Goal: Task Accomplishment & Management: Complete application form

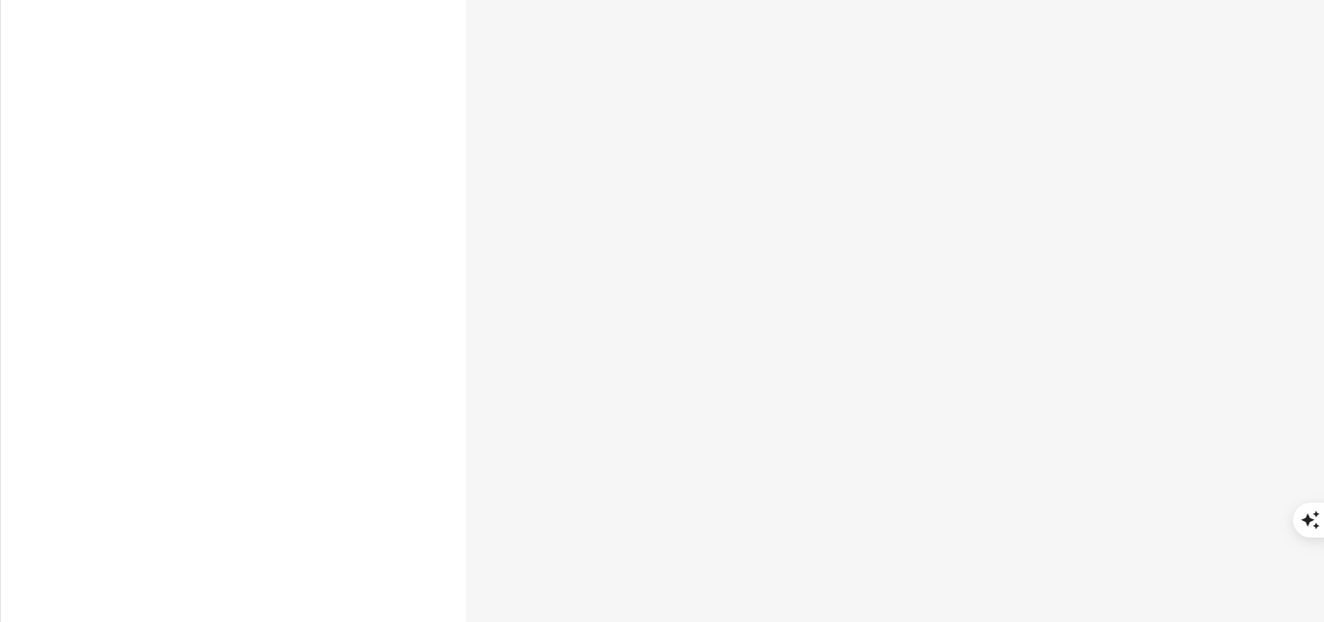
click at [621, 209] on body at bounding box center [662, 311] width 1324 height 622
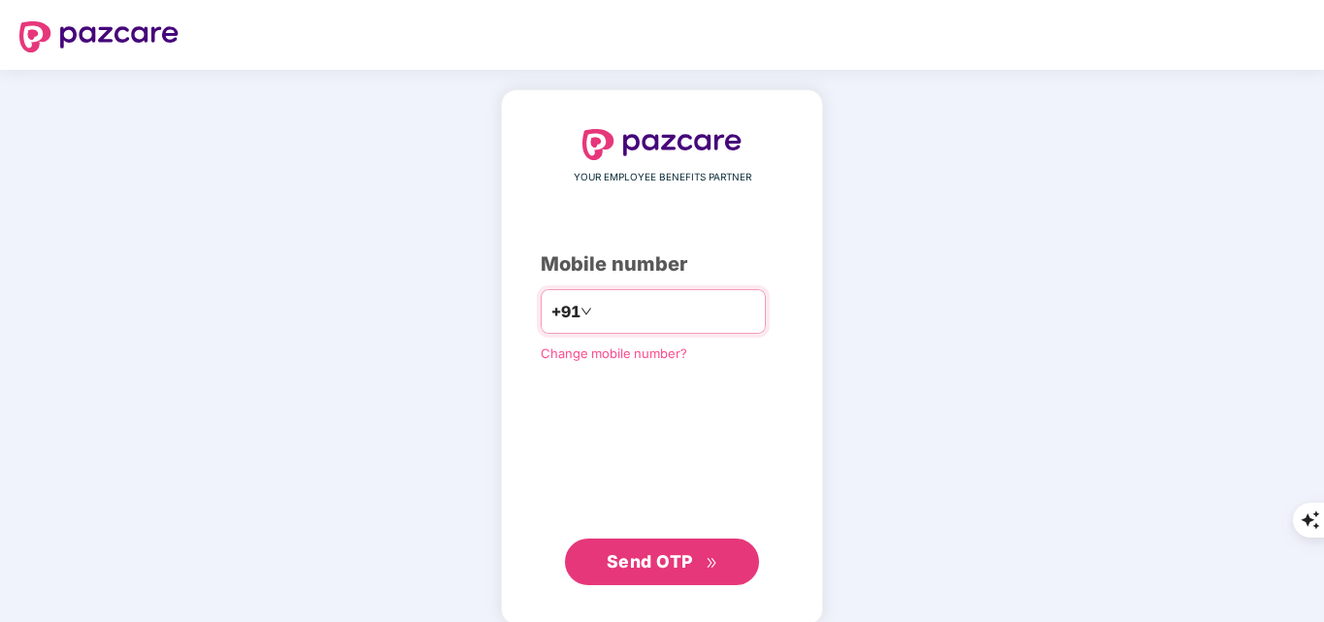
click at [671, 321] on input "***" at bounding box center [675, 311] width 159 height 31
type input "**********"
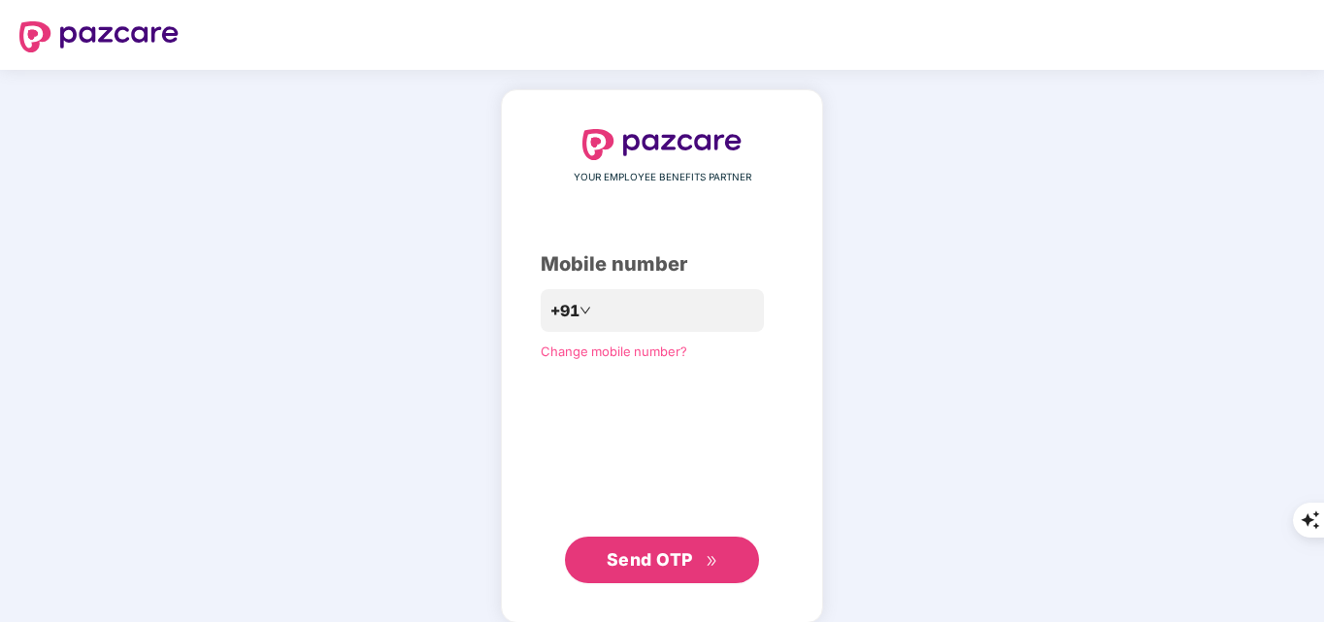
click at [660, 571] on span "Send OTP" at bounding box center [663, 559] width 112 height 27
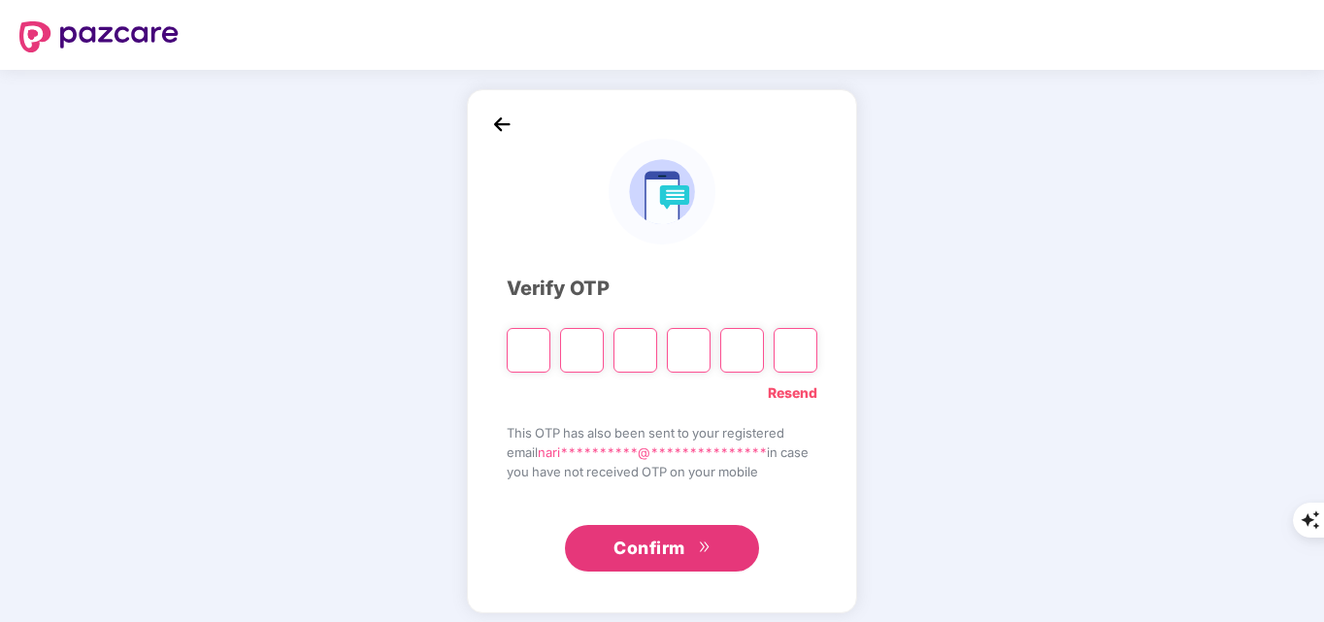
paste input "*"
type input "*"
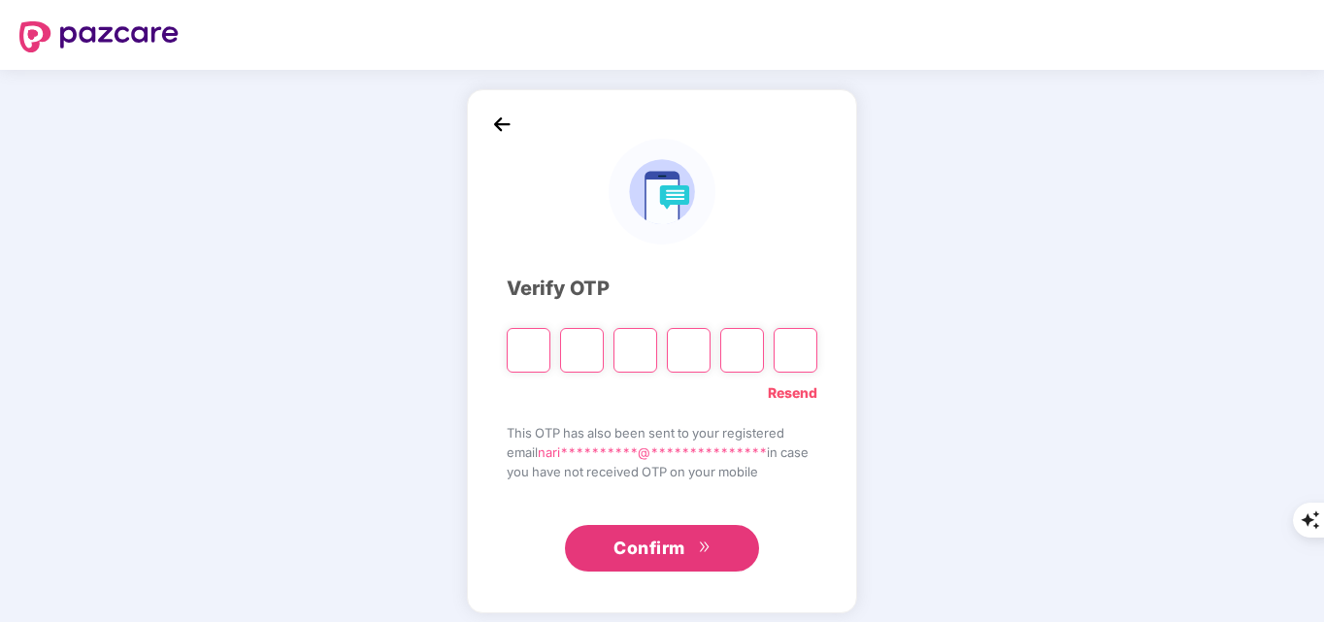
type input "*"
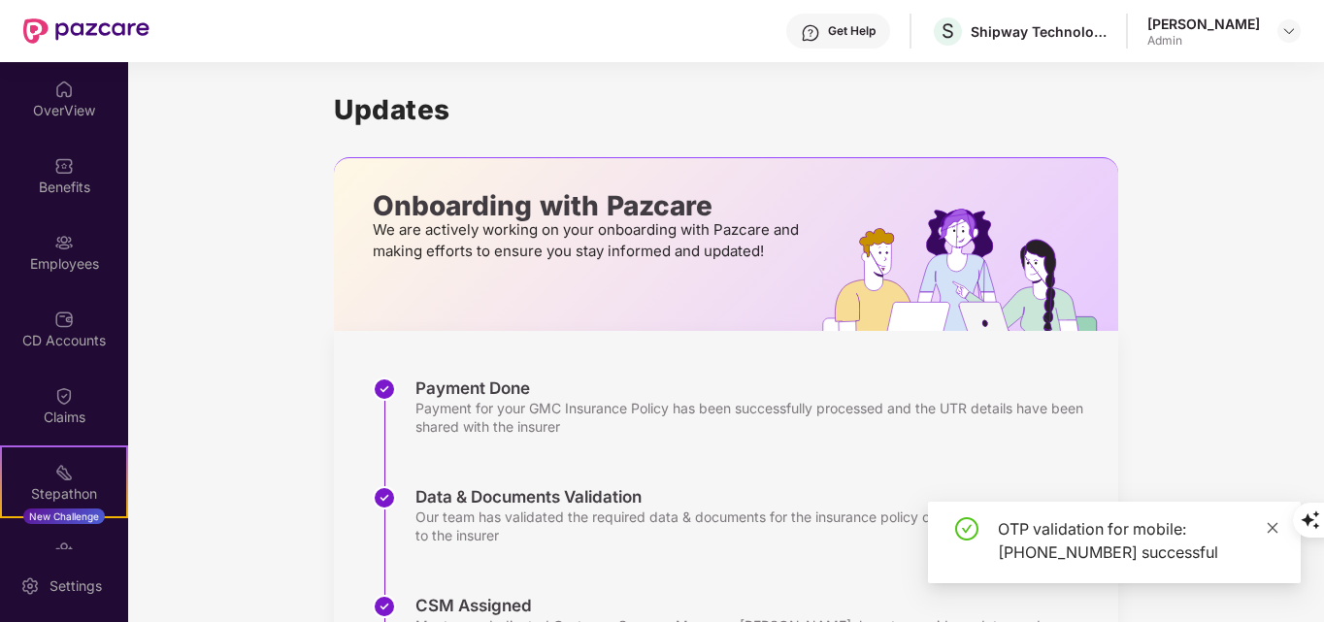
click at [1276, 535] on span at bounding box center [1273, 527] width 14 height 17
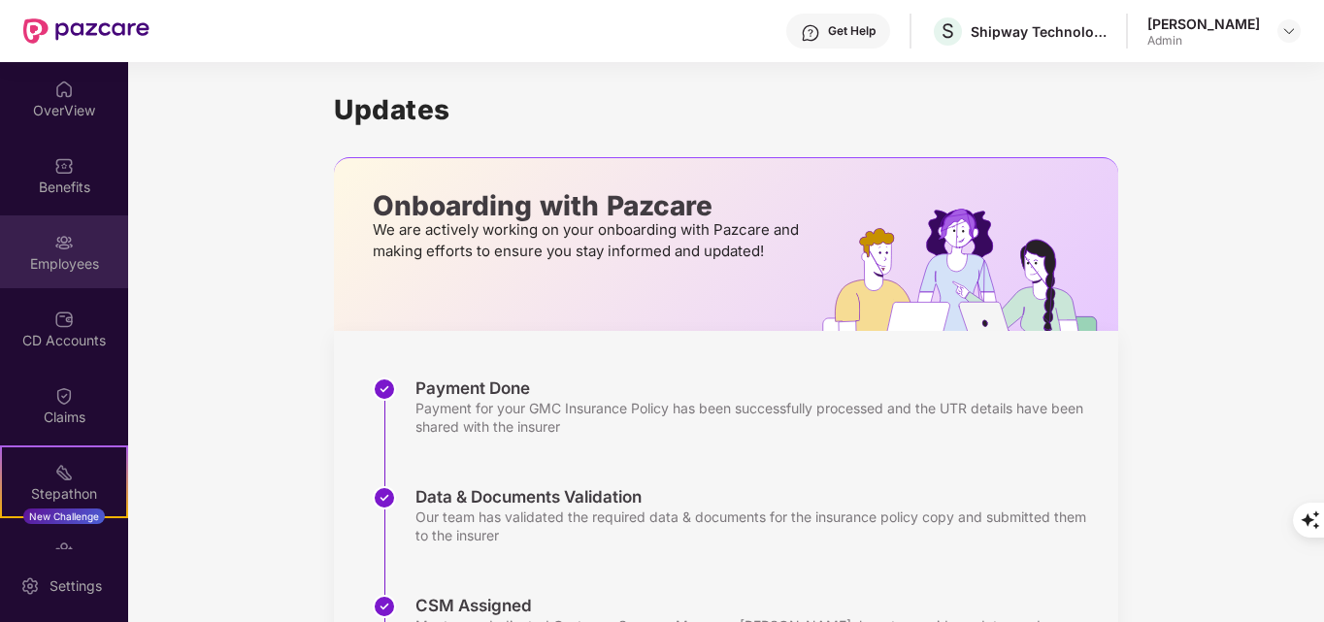
click at [40, 233] on div "Employees" at bounding box center [64, 251] width 128 height 73
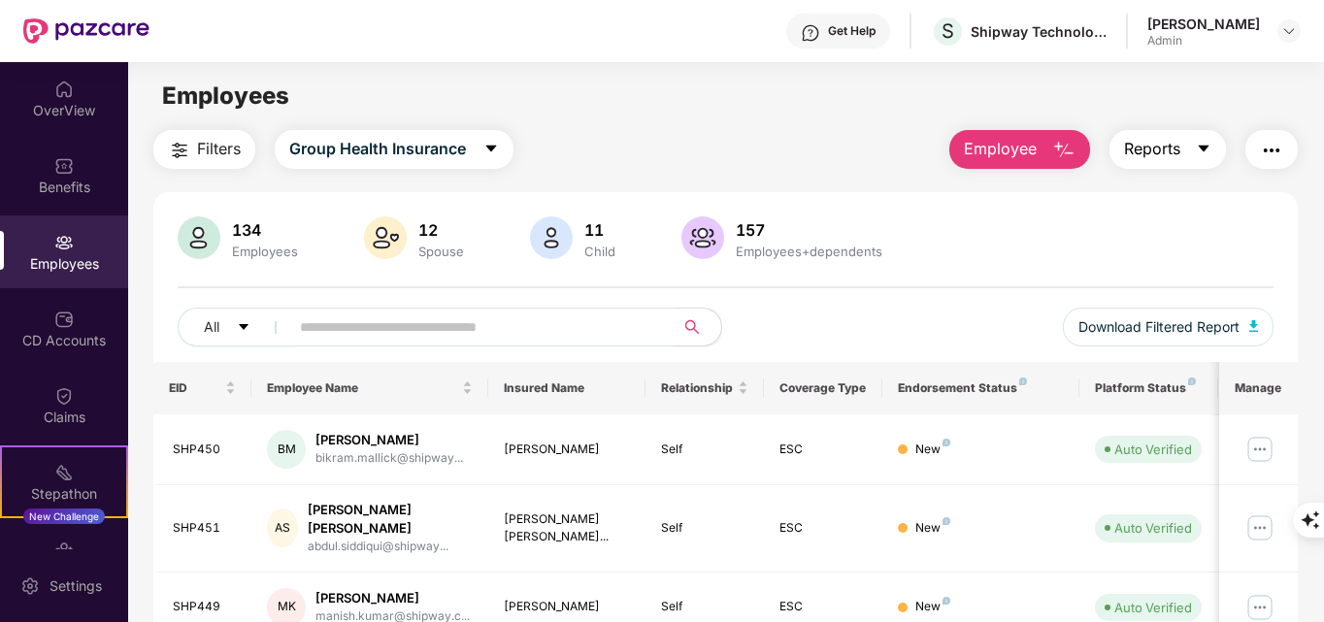
click at [1176, 144] on span "Reports" at bounding box center [1152, 149] width 56 height 24
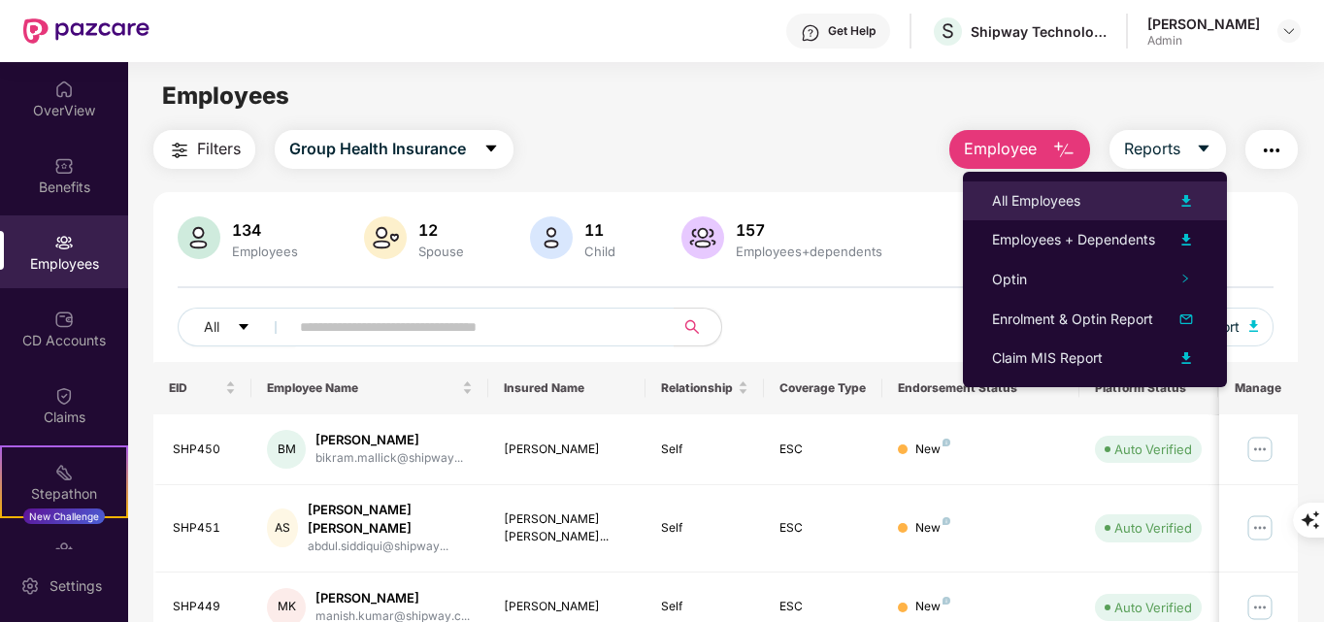
click at [1062, 205] on div "All Employees" at bounding box center [1036, 200] width 88 height 21
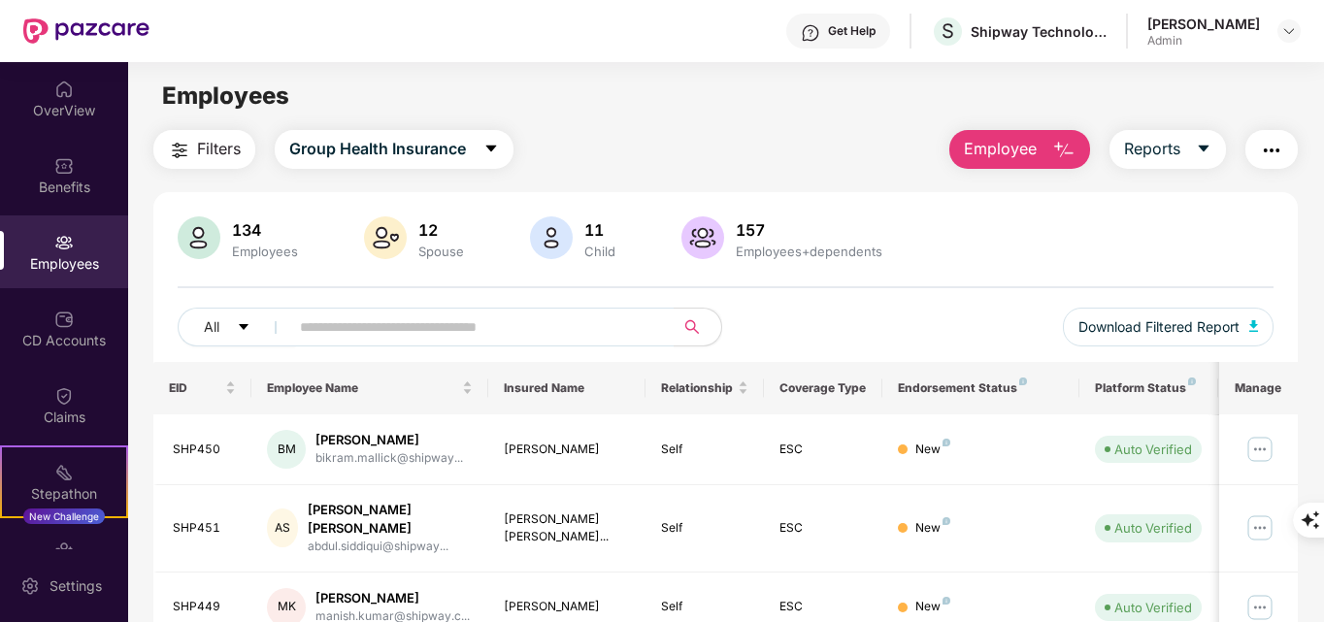
click at [505, 91] on div "Employees" at bounding box center [725, 96] width 1195 height 37
click at [511, 333] on input "text" at bounding box center [474, 327] width 348 height 29
paste input "******"
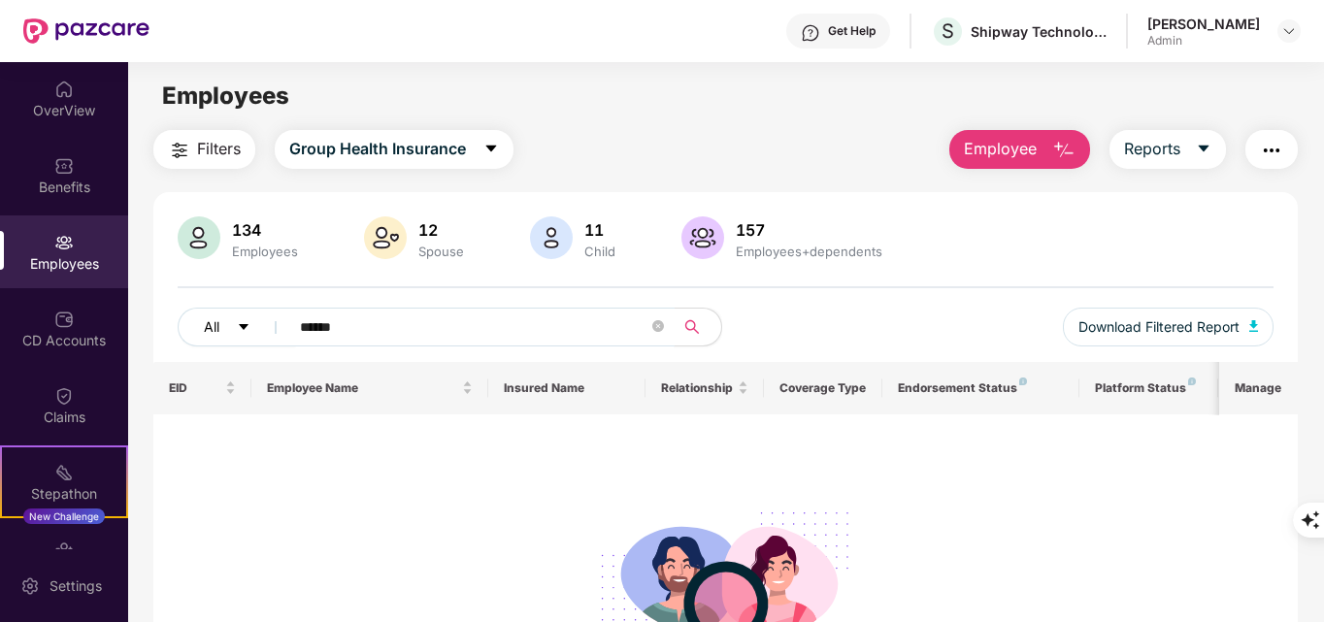
drag, startPoint x: 452, startPoint y: 328, endPoint x: 215, endPoint y: 327, distance: 237.8
click at [215, 327] on div "All ******" at bounding box center [452, 327] width 548 height 39
paste input "**********"
click at [518, 334] on input "**********" at bounding box center [474, 327] width 348 height 29
click at [301, 326] on input "**********" at bounding box center [474, 327] width 348 height 29
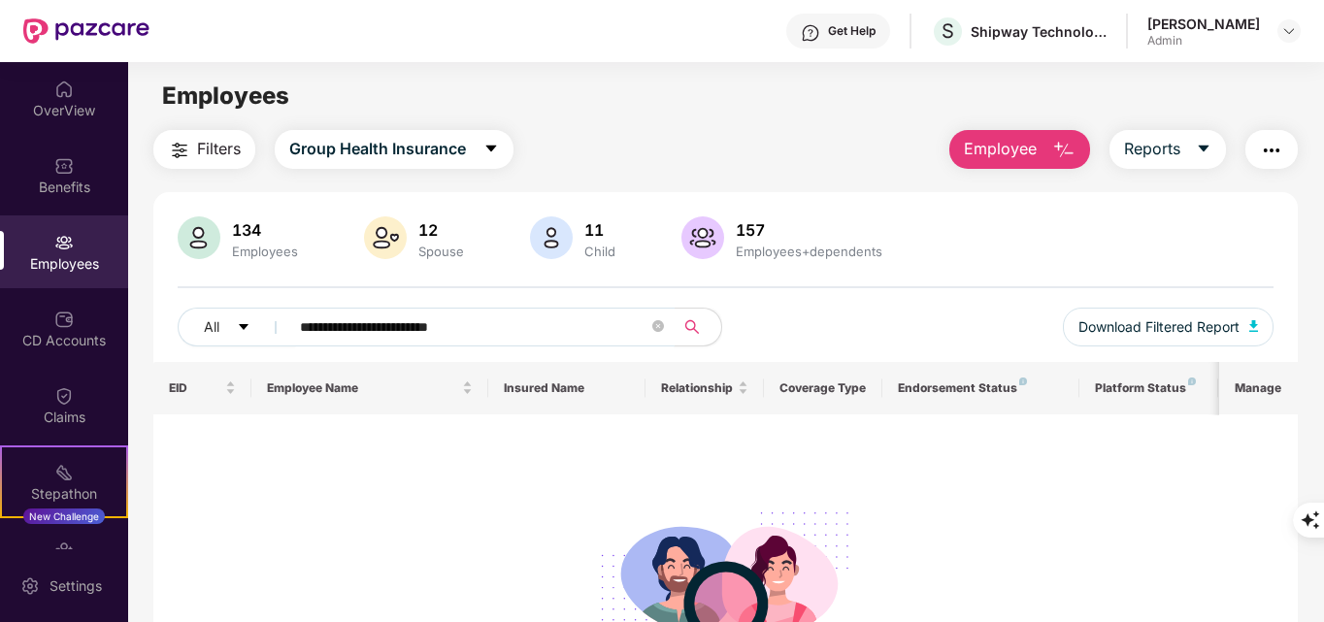
type input "**********"
click at [1041, 149] on button "Employee" at bounding box center [1019, 149] width 141 height 39
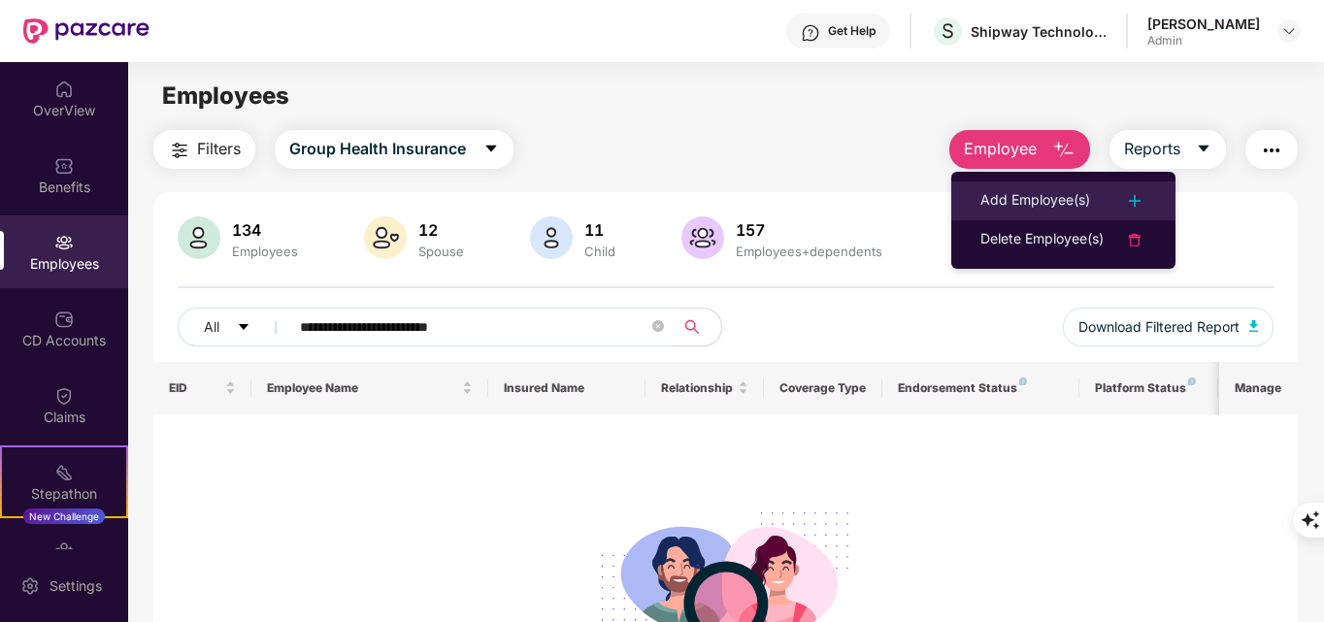
click at [1035, 206] on div "Add Employee(s)" at bounding box center [1035, 200] width 110 height 23
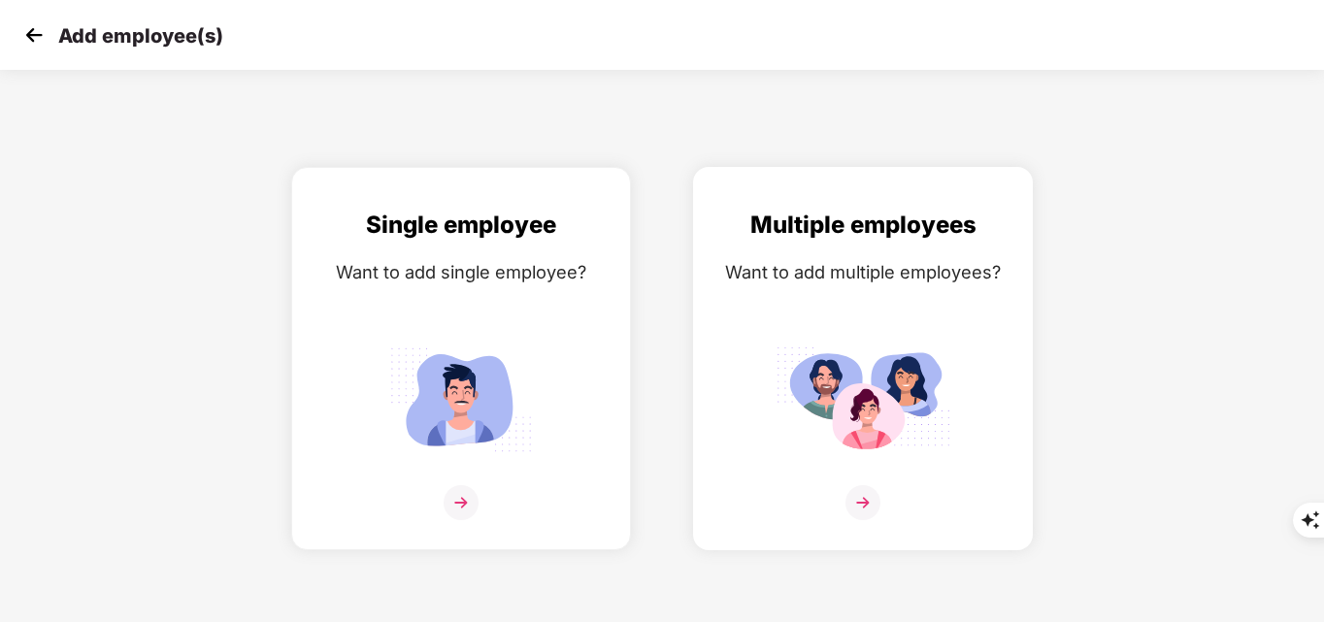
click at [859, 497] on img at bounding box center [862, 502] width 35 height 35
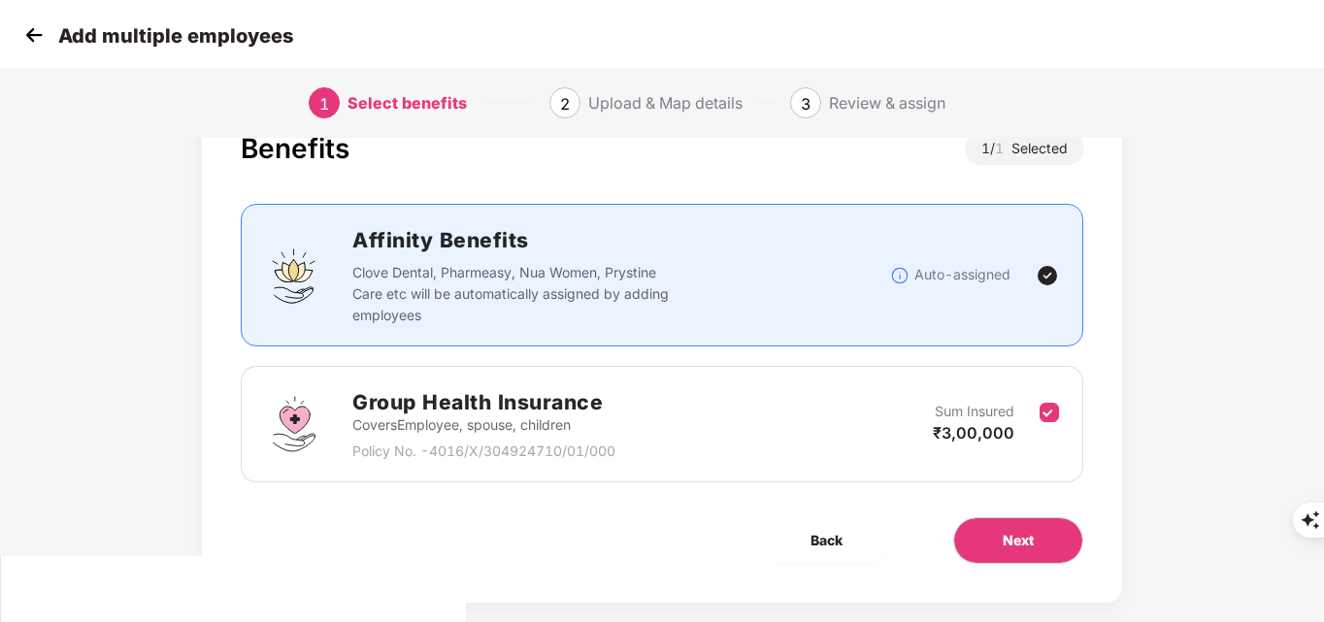
scroll to position [95, 0]
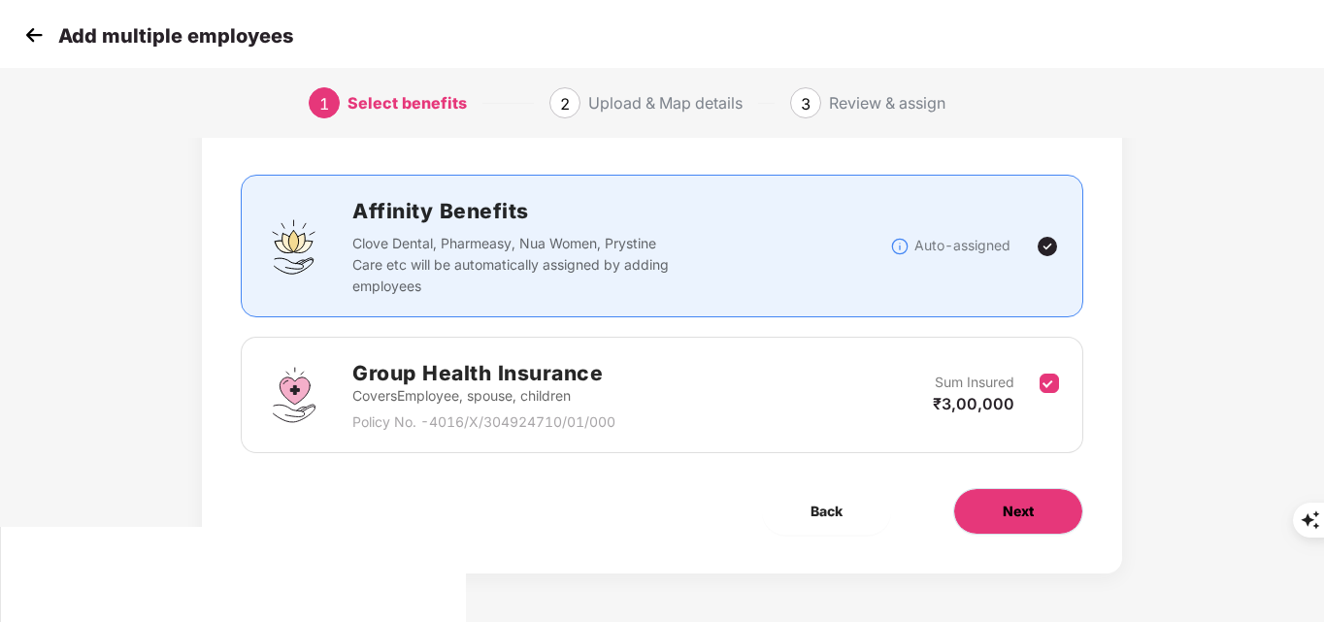
click at [997, 515] on button "Next" at bounding box center [1018, 511] width 130 height 47
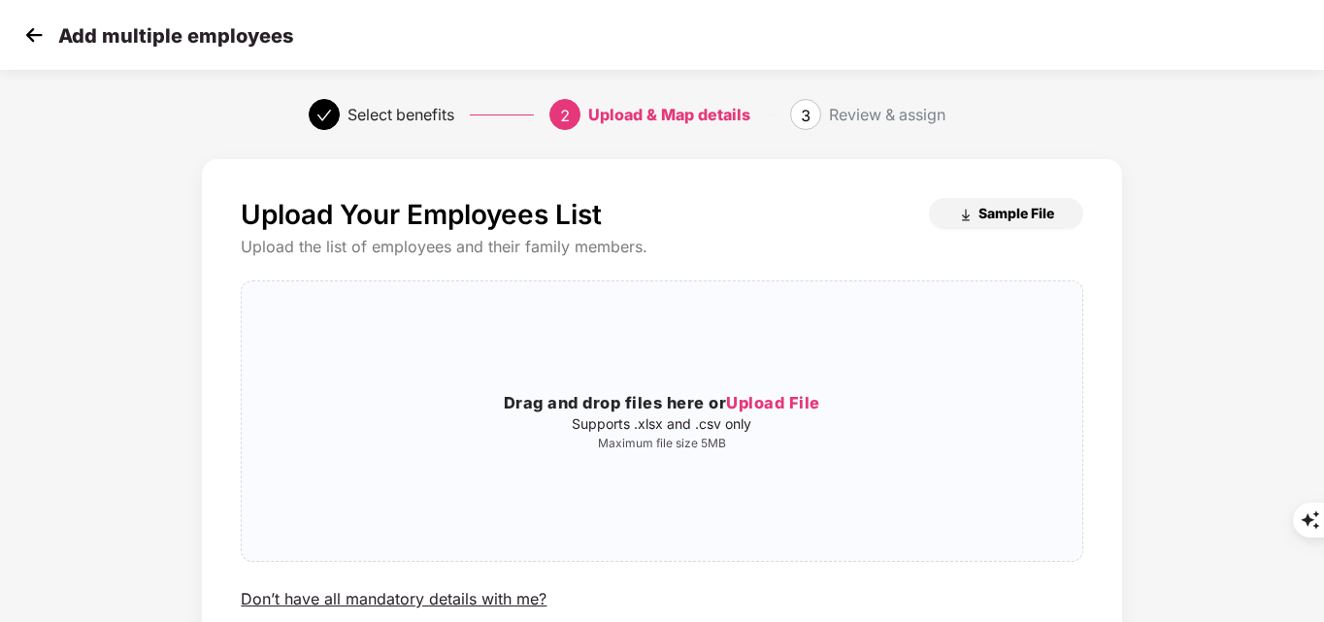
click at [971, 203] on button "Sample File" at bounding box center [1006, 213] width 154 height 31
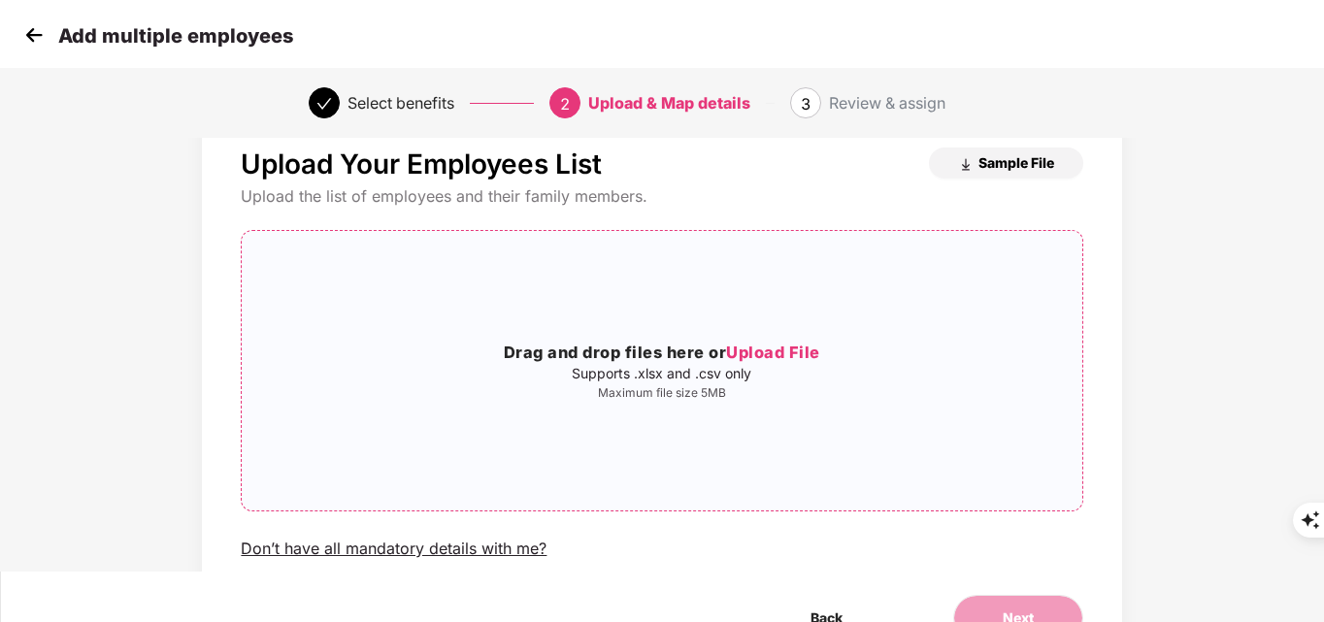
scroll to position [97, 0]
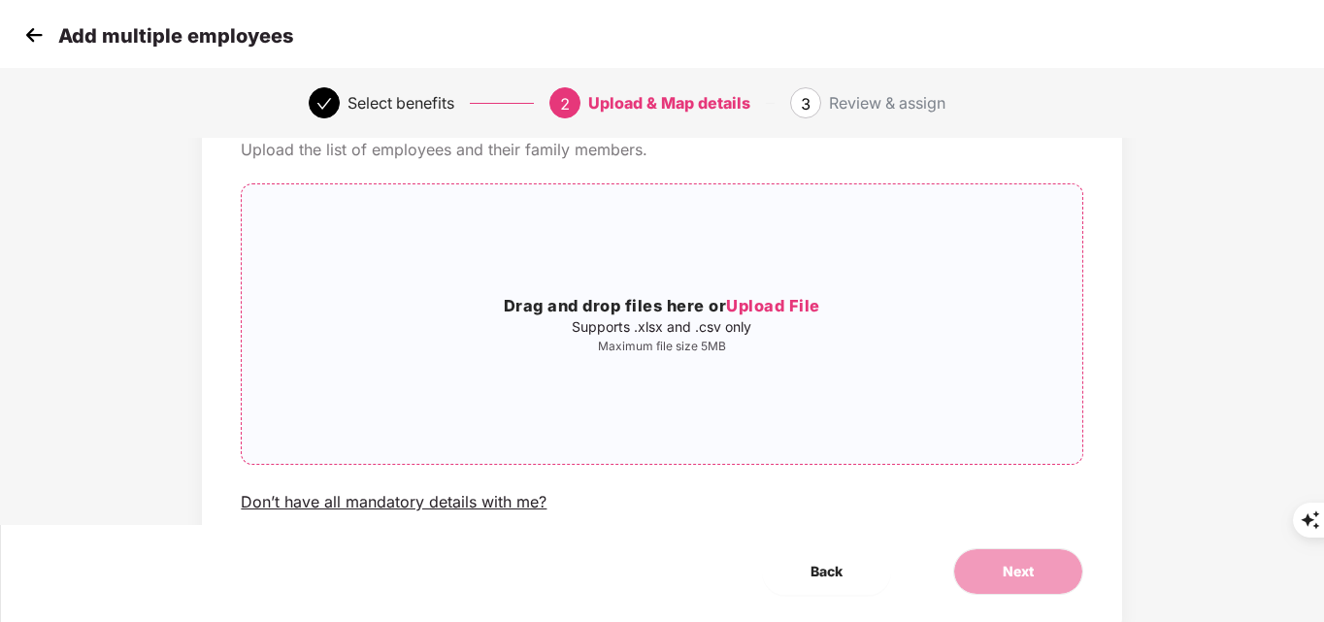
click at [791, 312] on span "Upload File" at bounding box center [773, 305] width 94 height 19
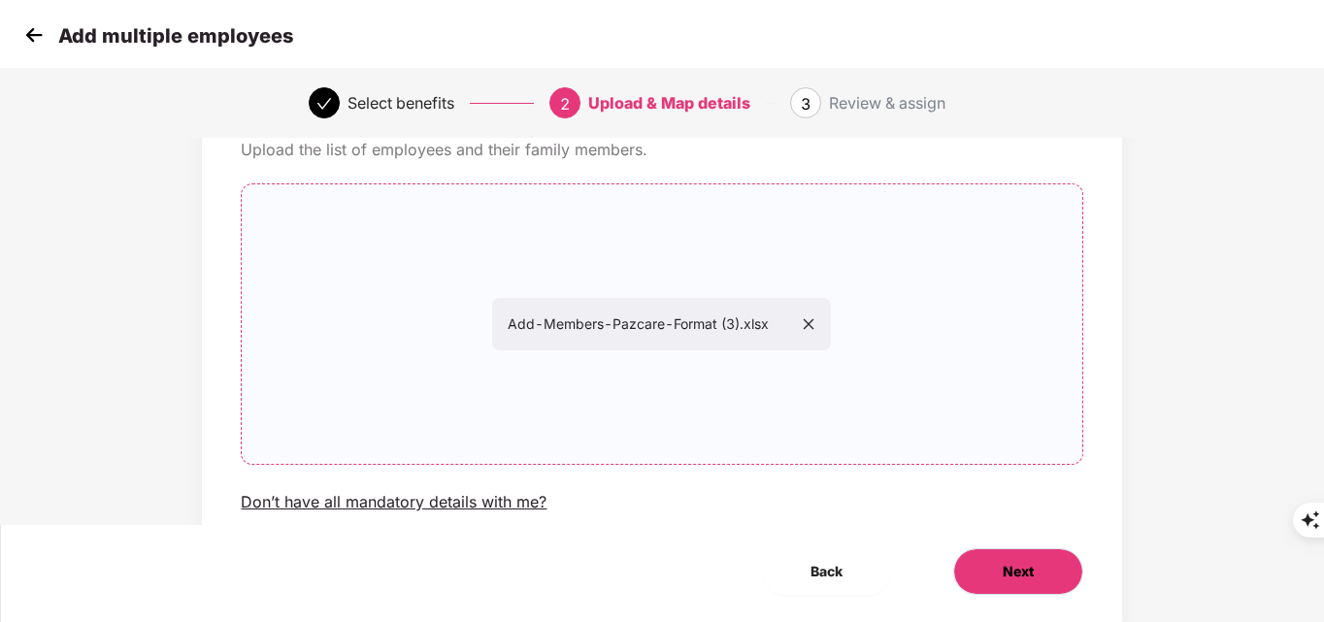
click at [970, 565] on button "Next" at bounding box center [1018, 571] width 130 height 47
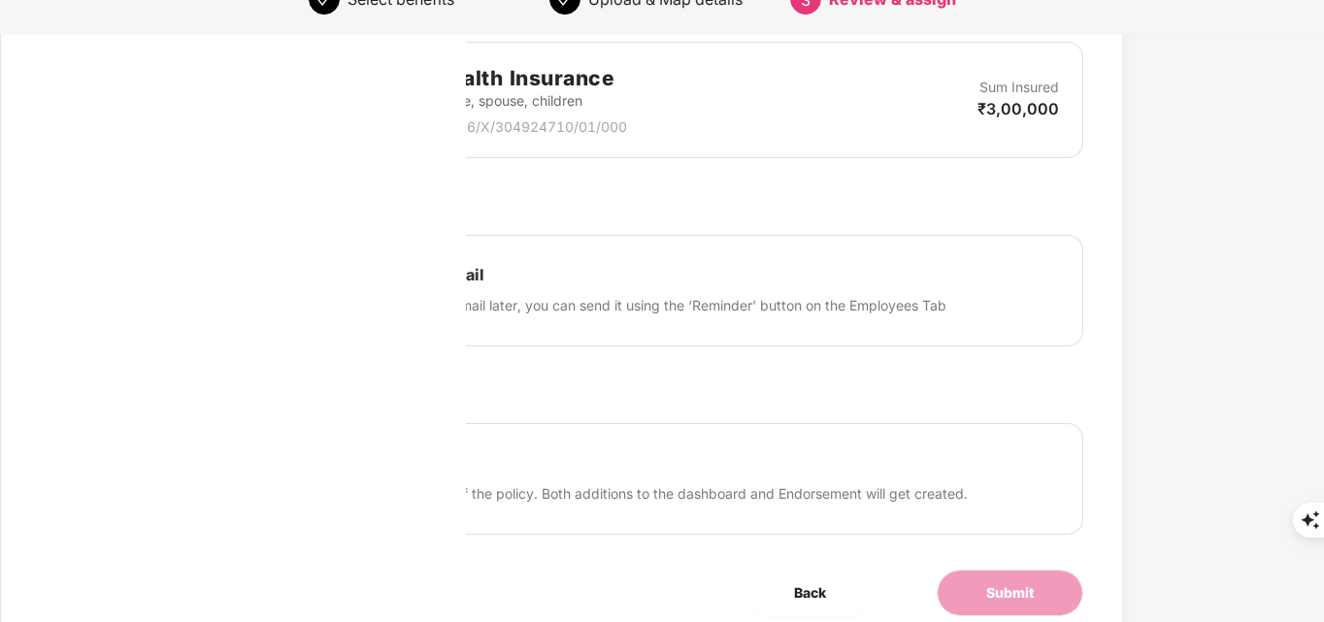
scroll to position [670, 0]
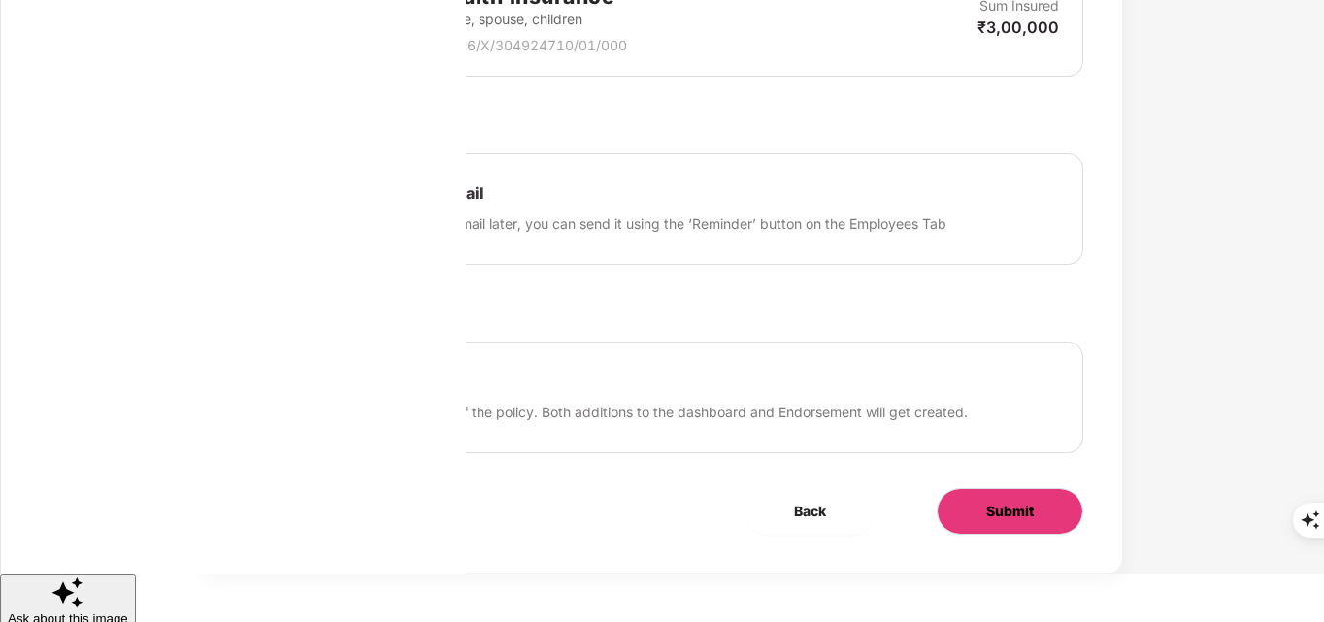
click at [994, 512] on span "Submit" at bounding box center [1010, 511] width 48 height 21
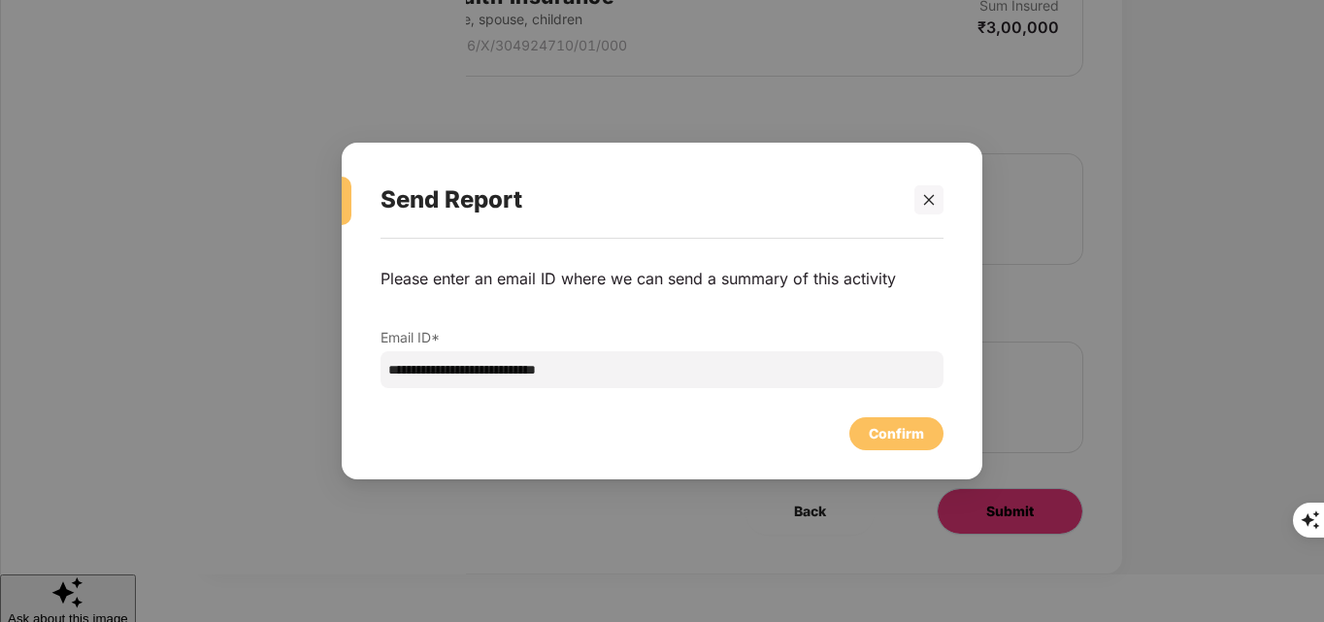
scroll to position [0, 0]
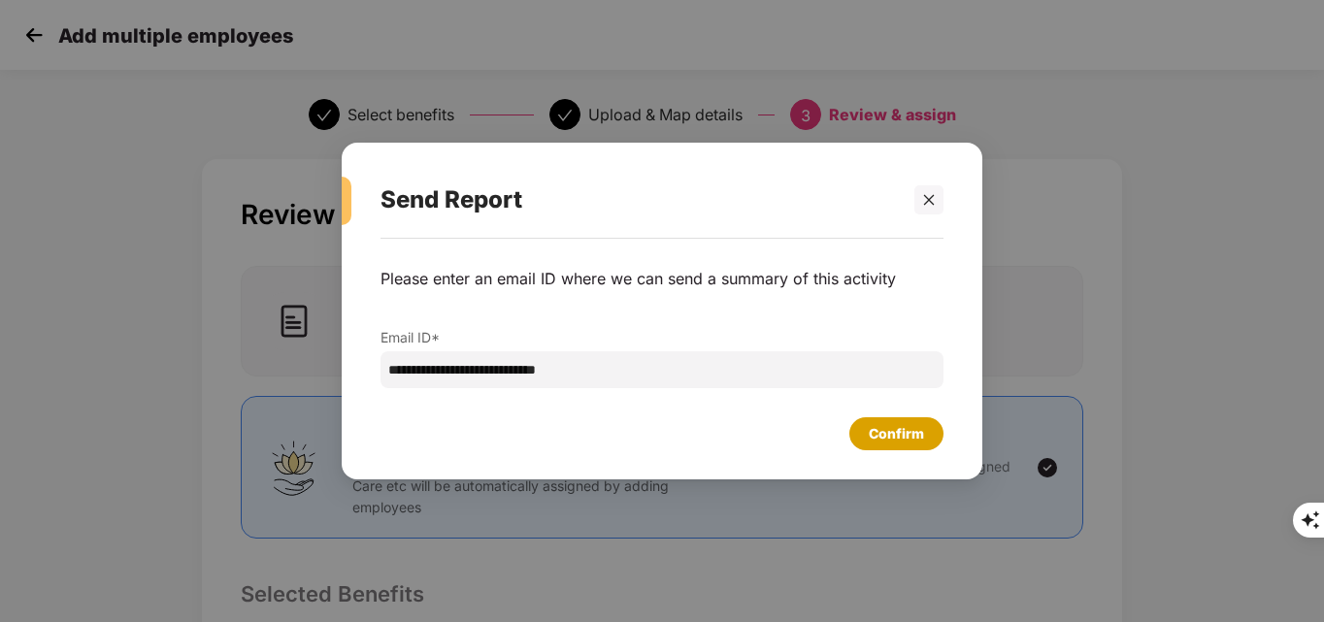
click at [910, 439] on div "Confirm" at bounding box center [896, 433] width 55 height 21
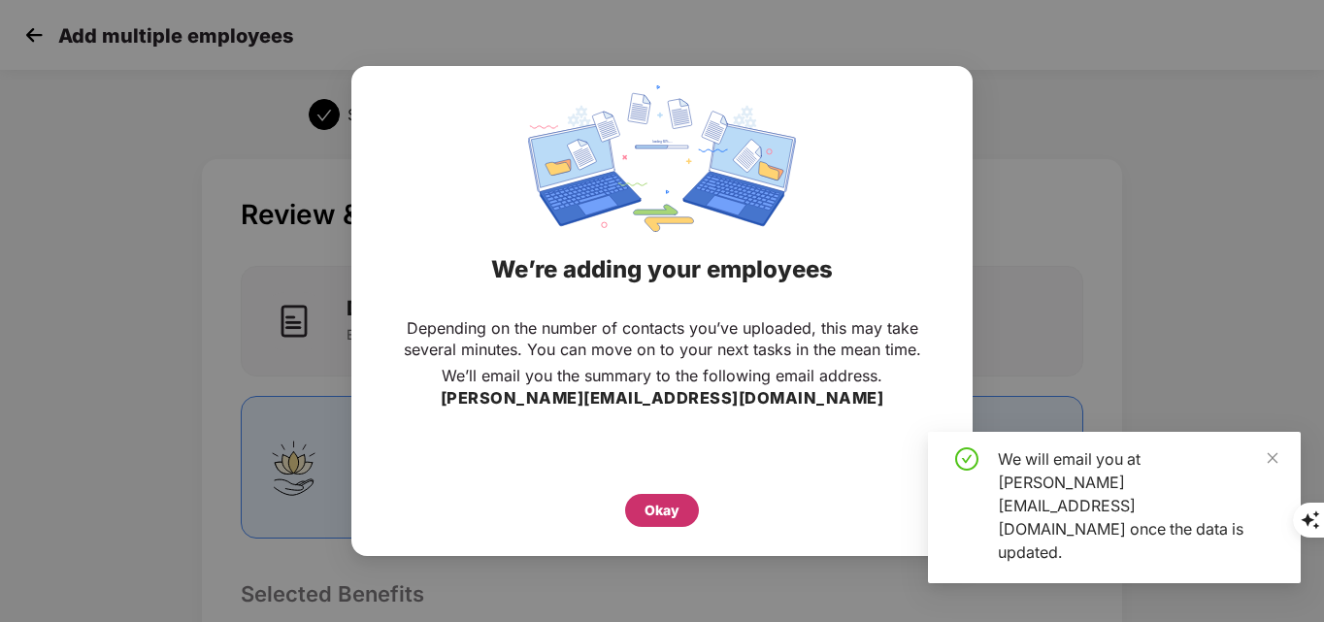
click at [661, 514] on div "Okay" at bounding box center [662, 510] width 35 height 21
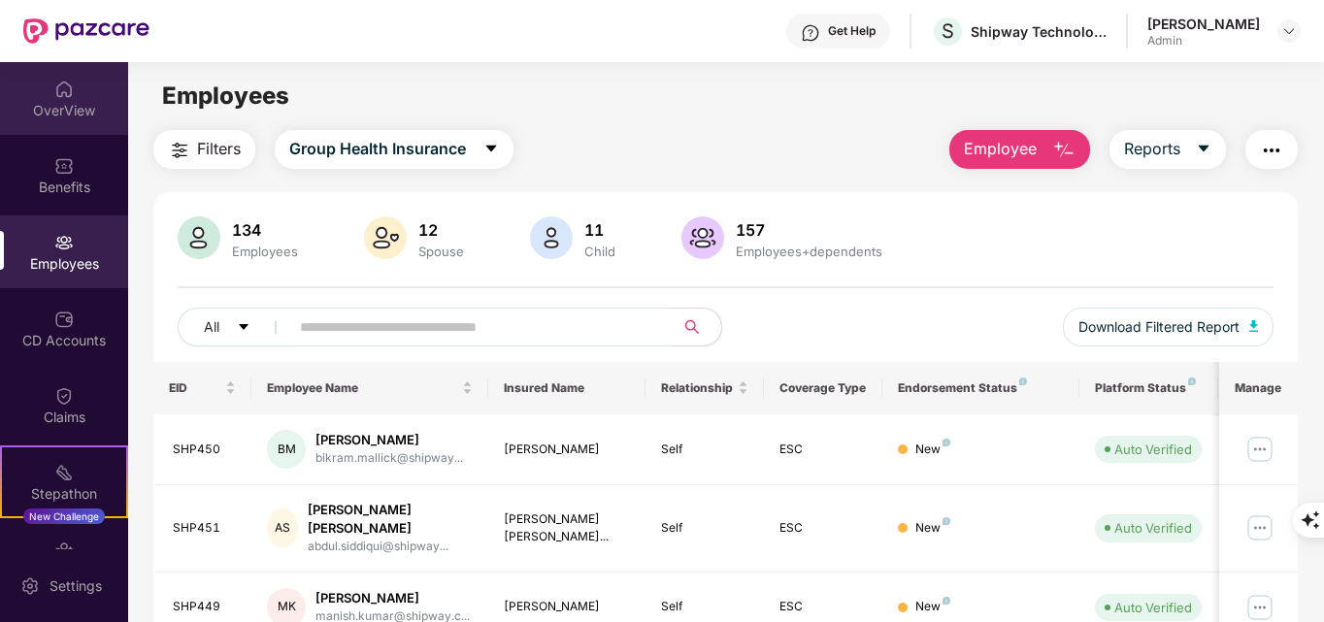
click at [64, 102] on div "OverView" at bounding box center [64, 110] width 128 height 19
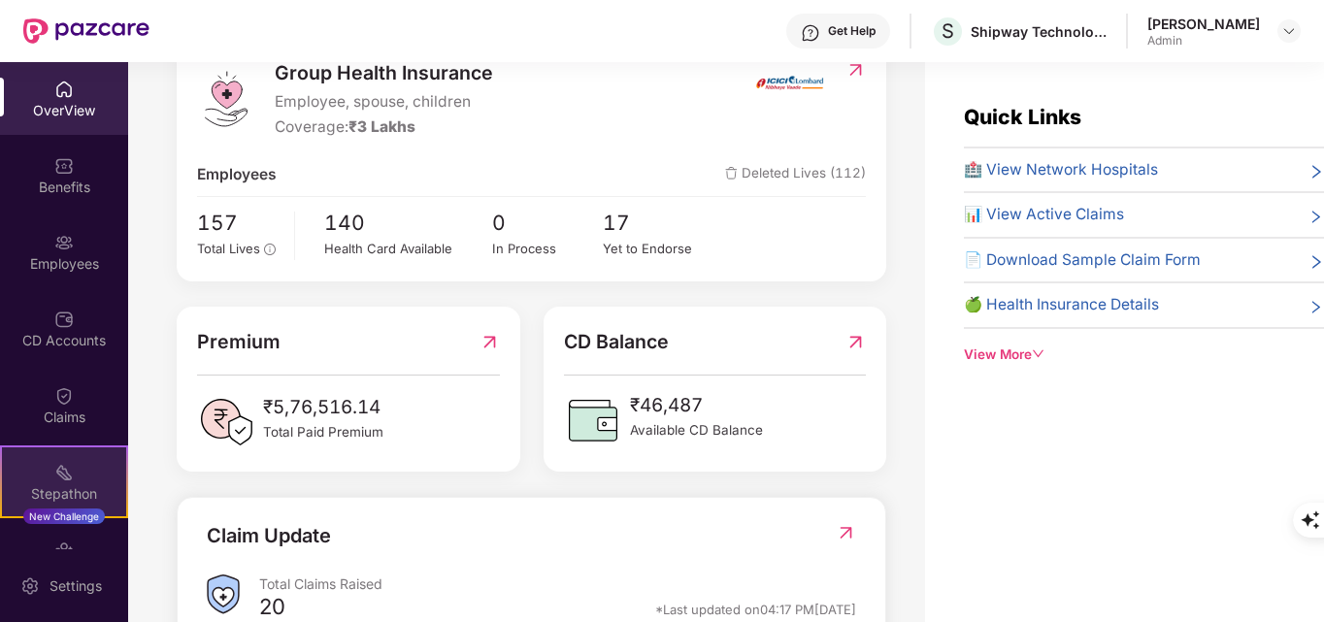
scroll to position [97, 0]
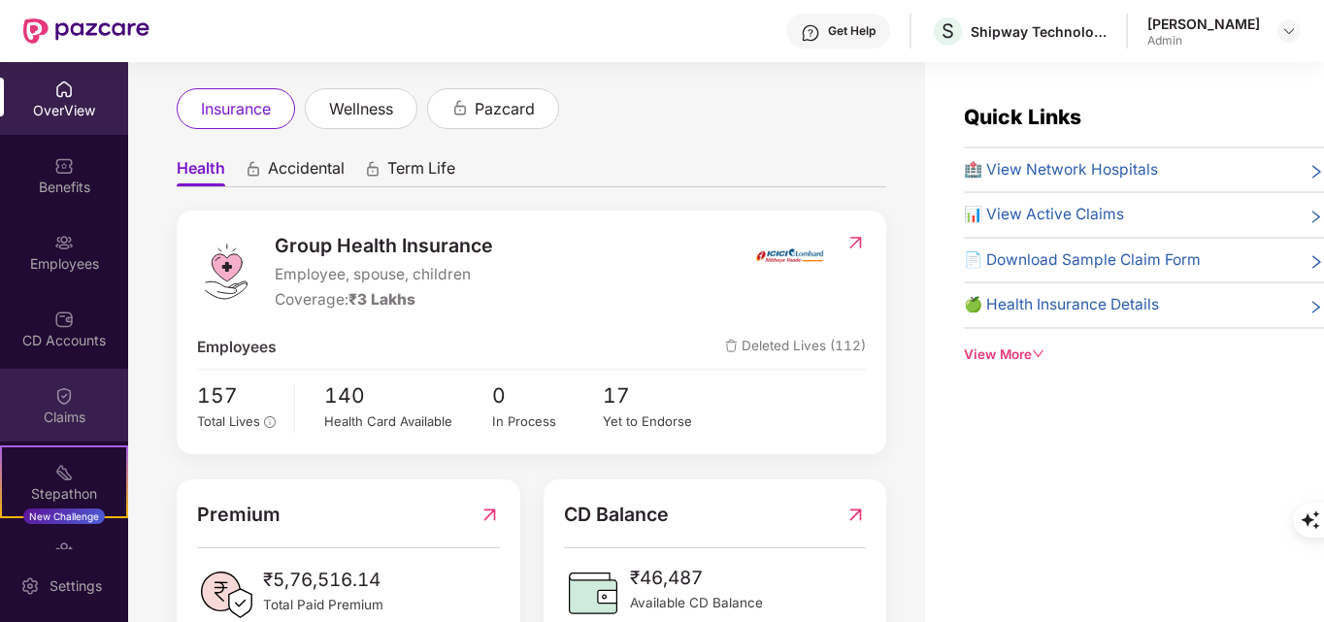
click at [51, 413] on div "Claims" at bounding box center [64, 417] width 128 height 19
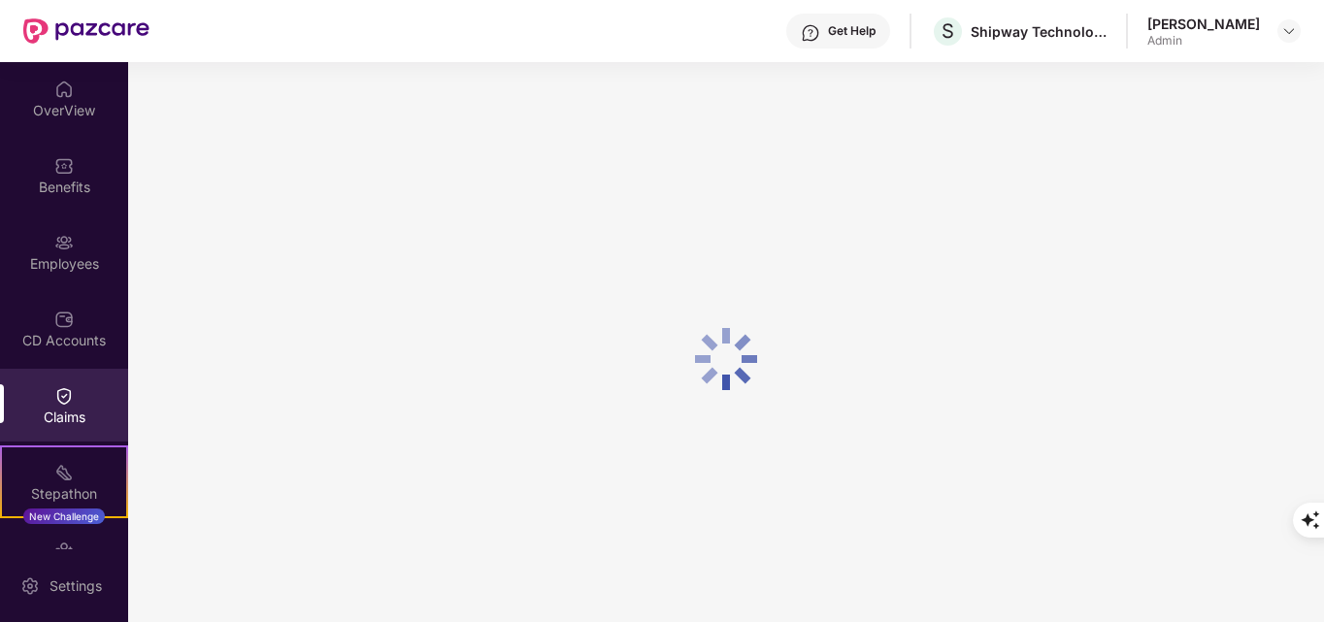
click at [51, 413] on div "Claims" at bounding box center [64, 417] width 128 height 19
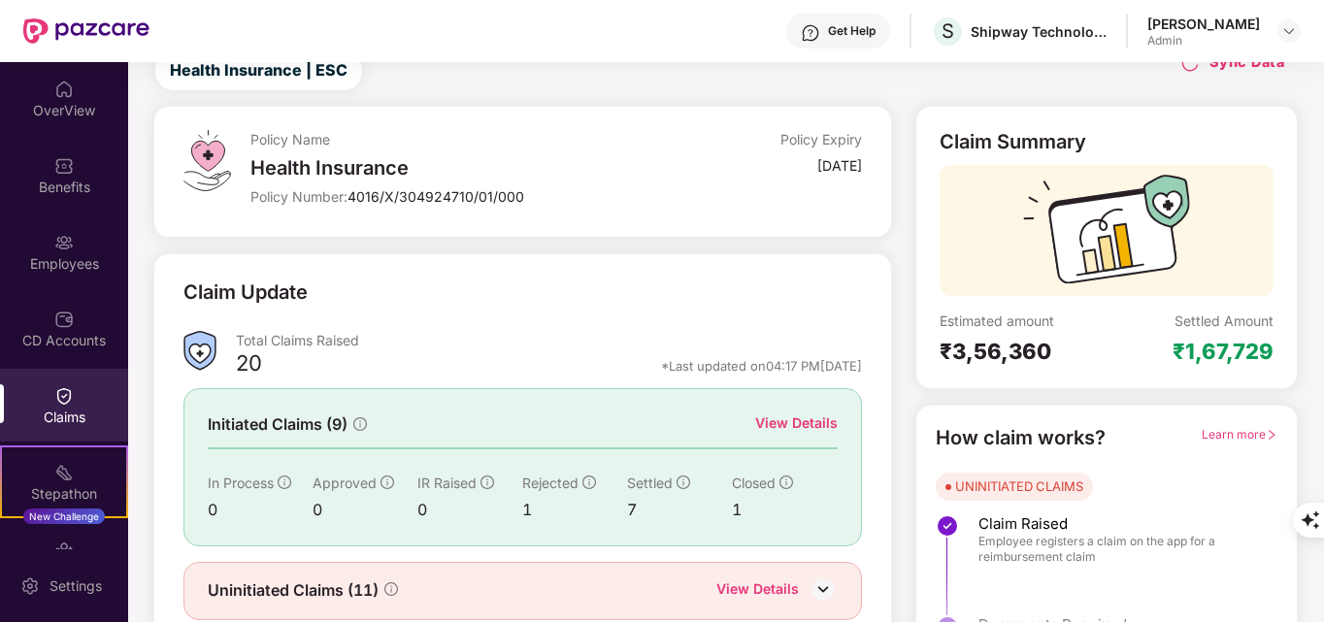
scroll to position [138, 0]
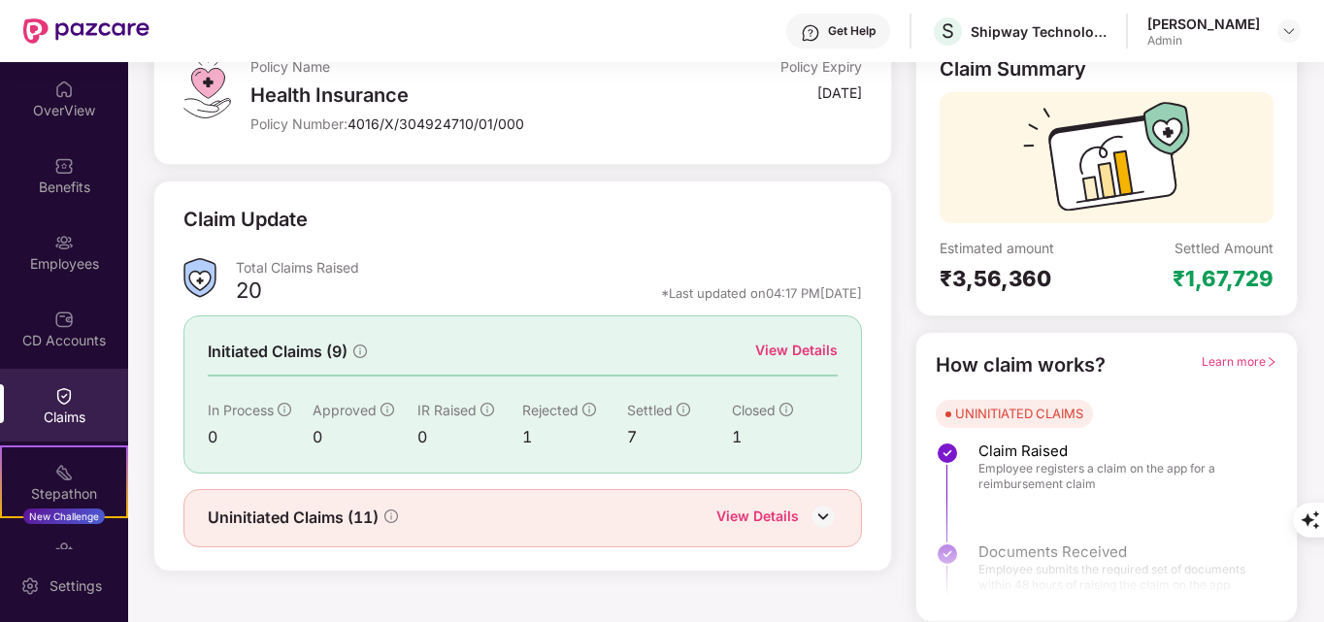
click at [756, 521] on div "View Details" at bounding box center [757, 518] width 83 height 25
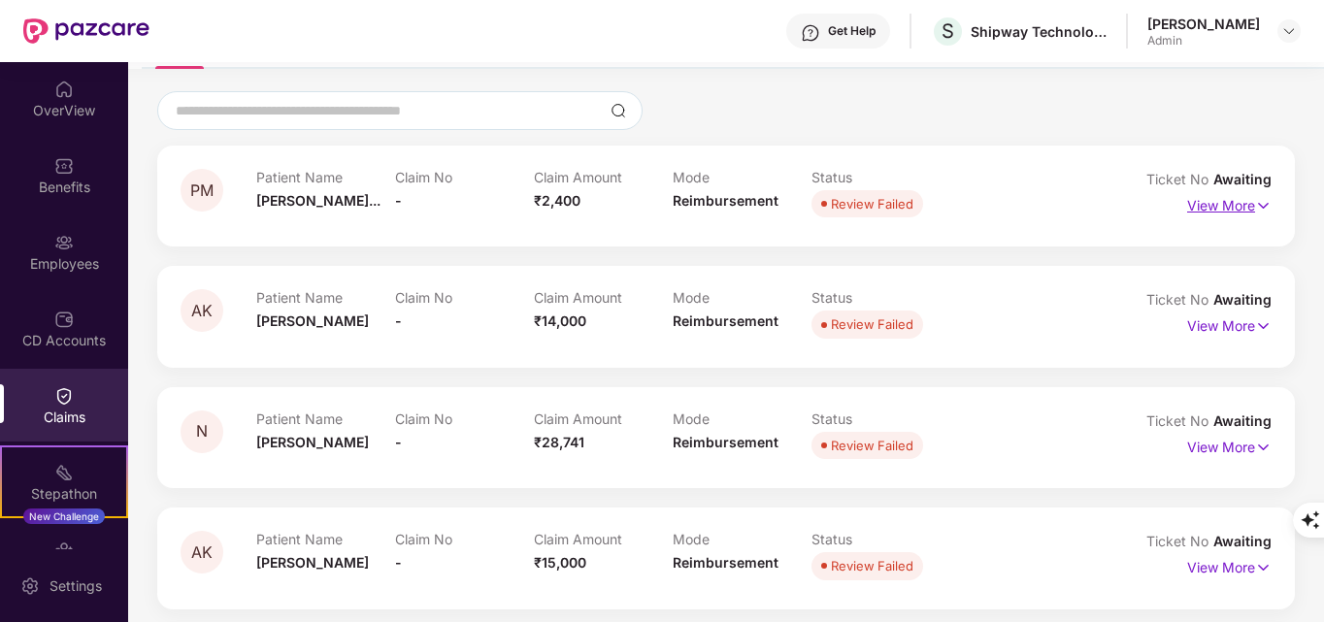
click at [1246, 211] on p "View More" at bounding box center [1229, 203] width 84 height 26
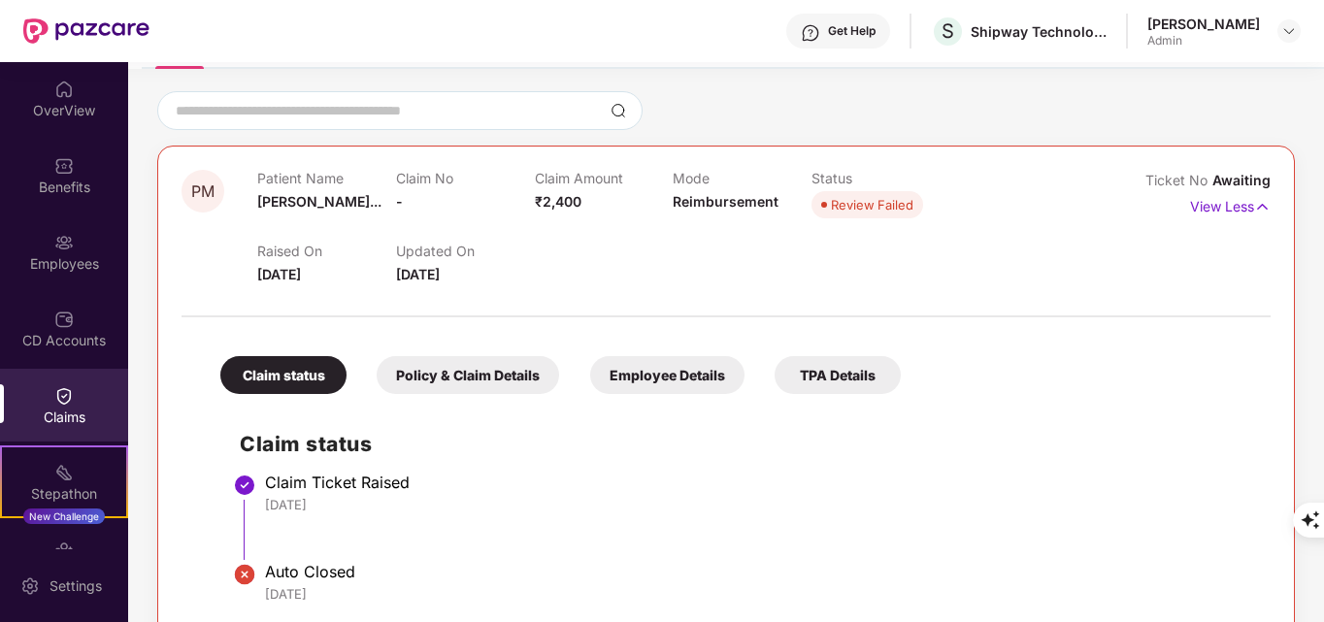
scroll to position [0, 0]
